Goal: Use online tool/utility: Utilize a website feature to perform a specific function

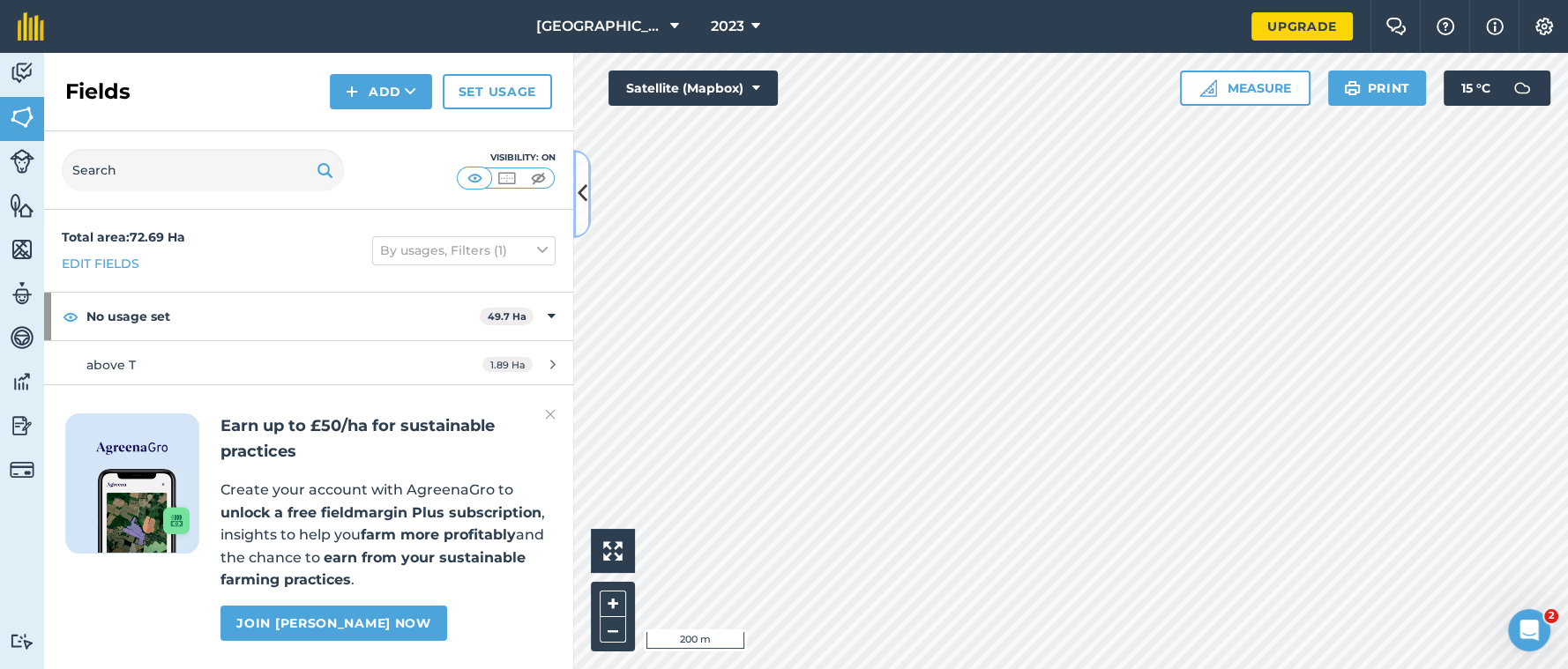
click at [587, 203] on button at bounding box center [582, 193] width 18 height 88
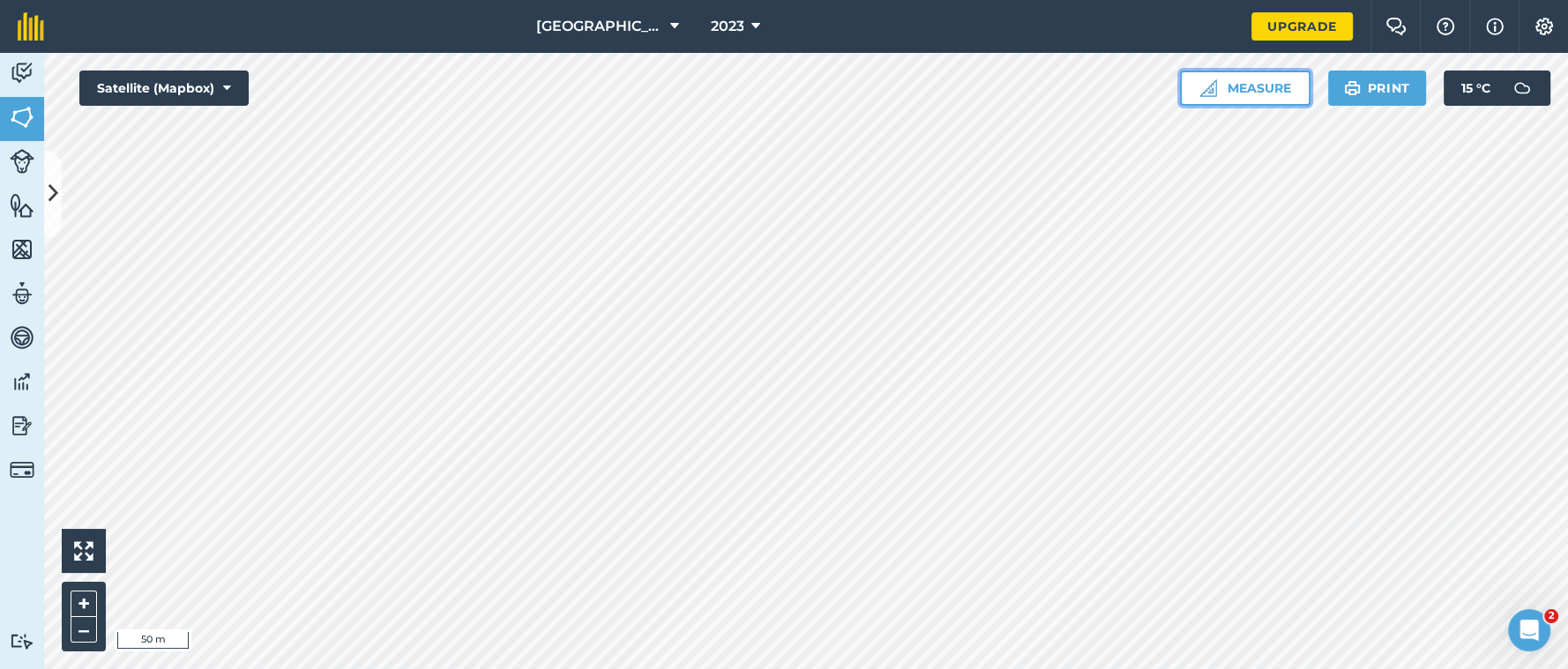
click at [1246, 80] on button "Measure" at bounding box center [1245, 89] width 130 height 35
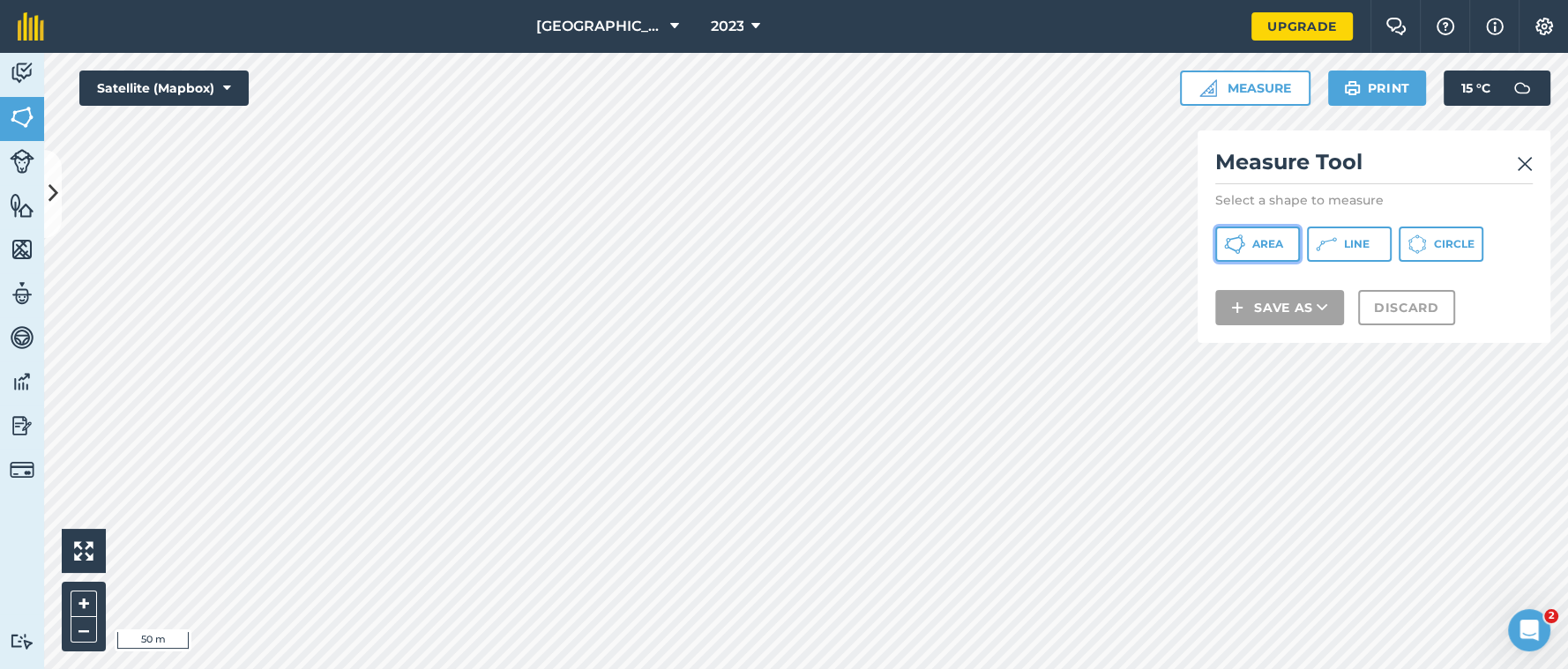
click at [1255, 239] on span "Area" at bounding box center [1267, 244] width 31 height 14
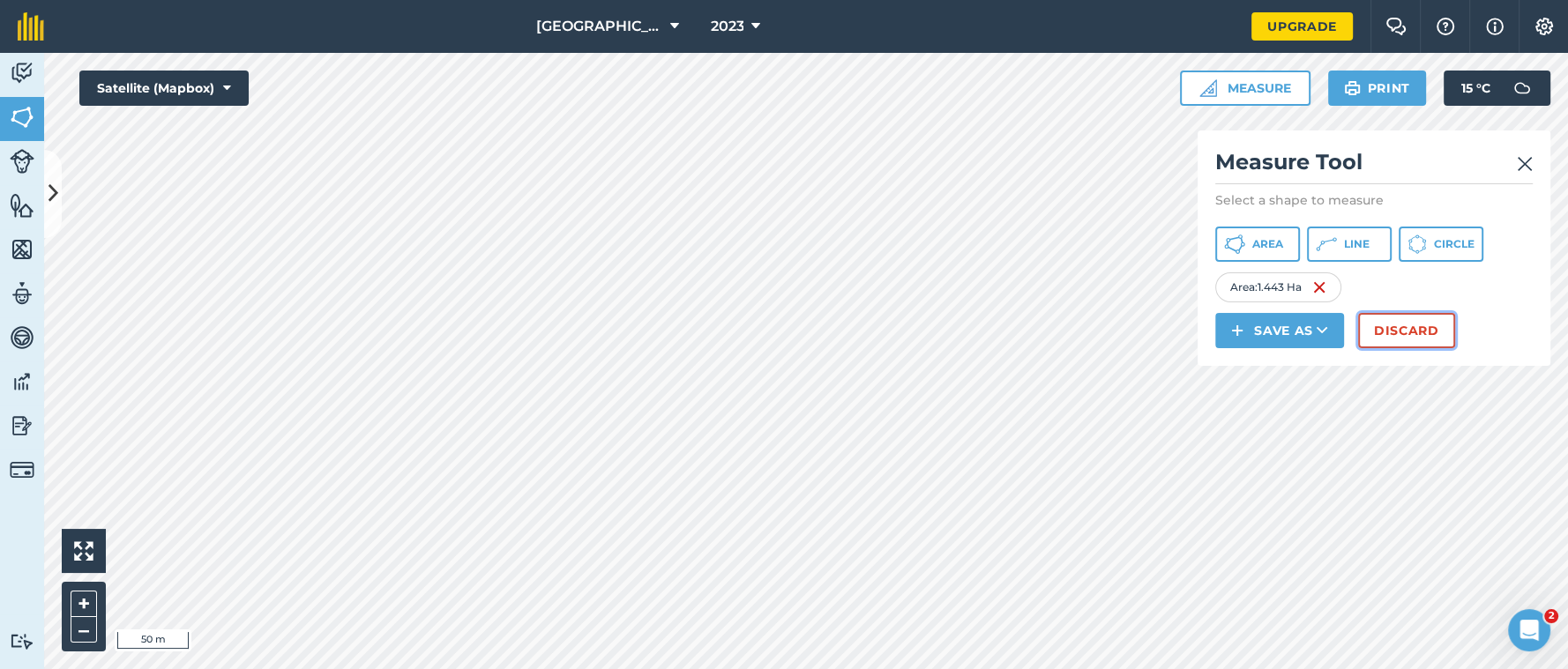
click at [1421, 331] on button "Discard" at bounding box center [1406, 331] width 97 height 35
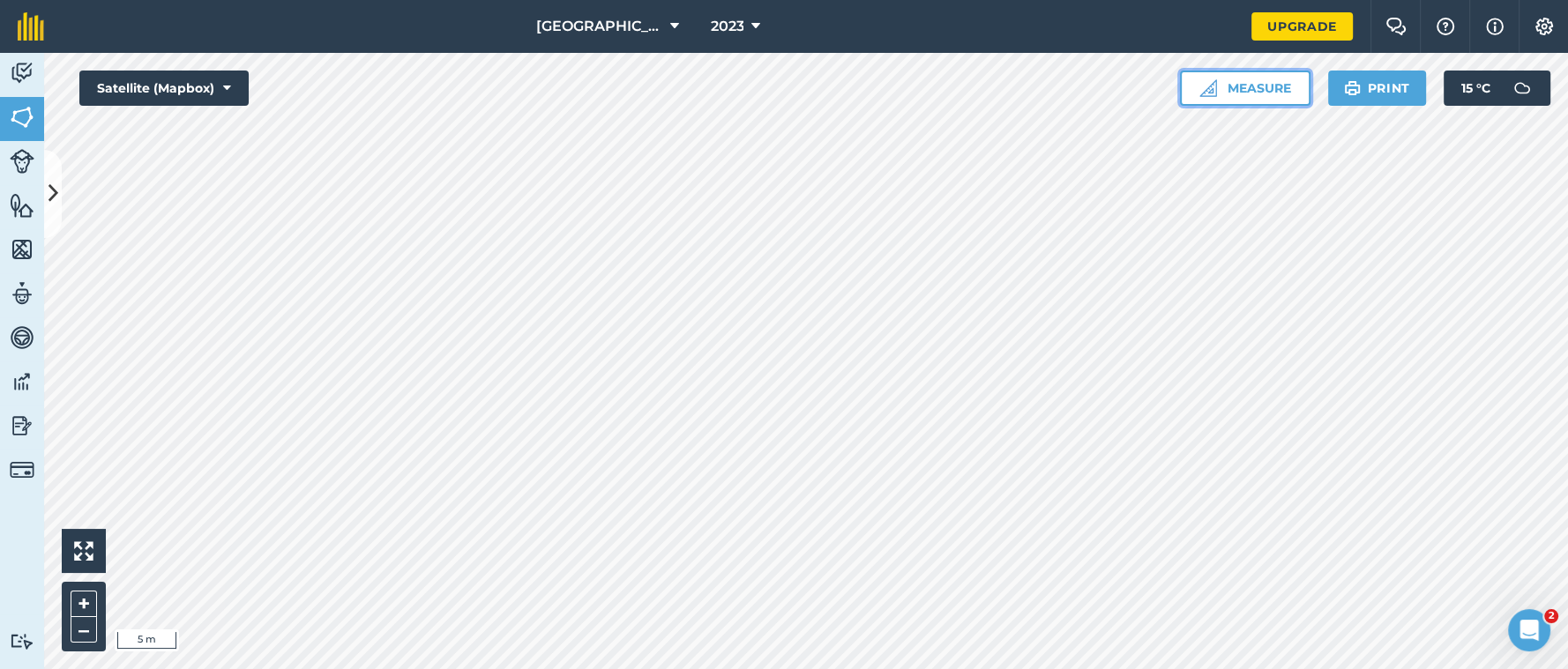
click at [1244, 88] on button "Measure" at bounding box center [1245, 89] width 130 height 35
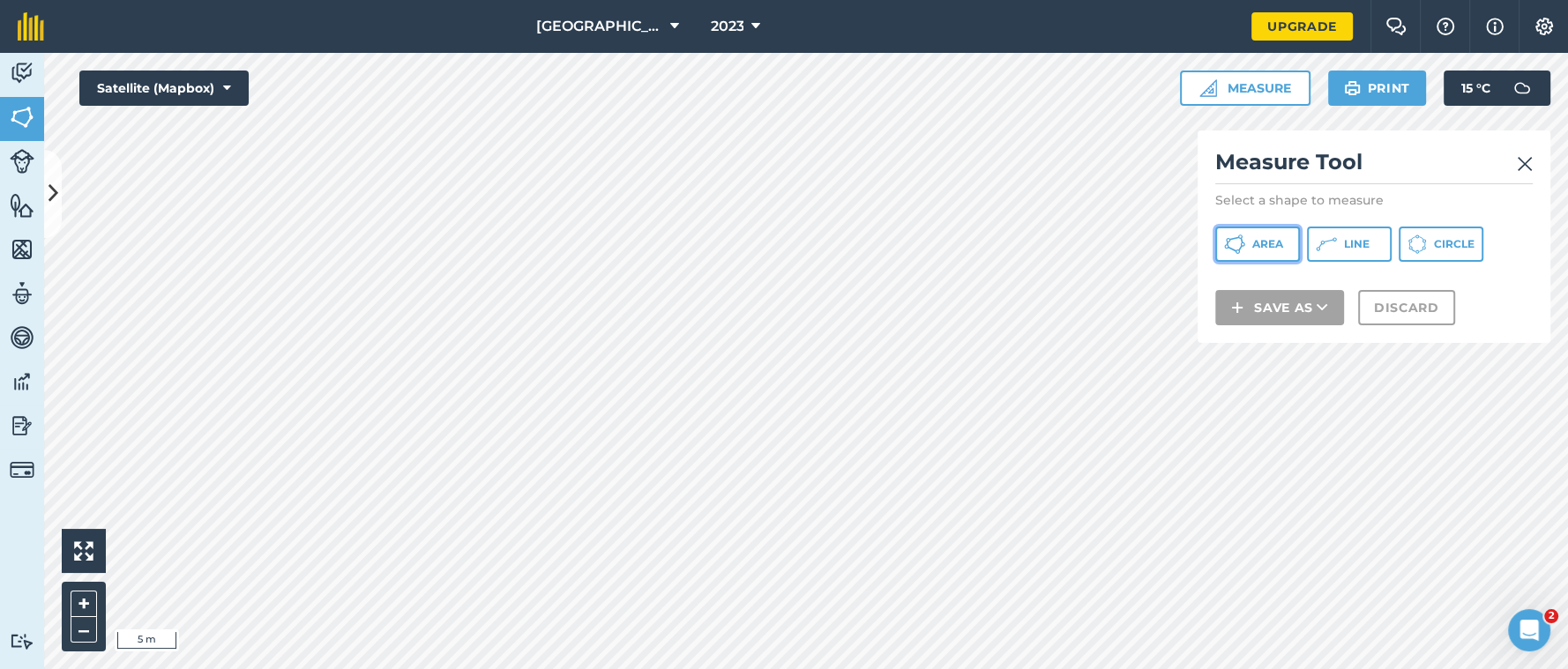
click at [1267, 243] on span "Area" at bounding box center [1267, 244] width 31 height 14
